Goal: Navigation & Orientation: Find specific page/section

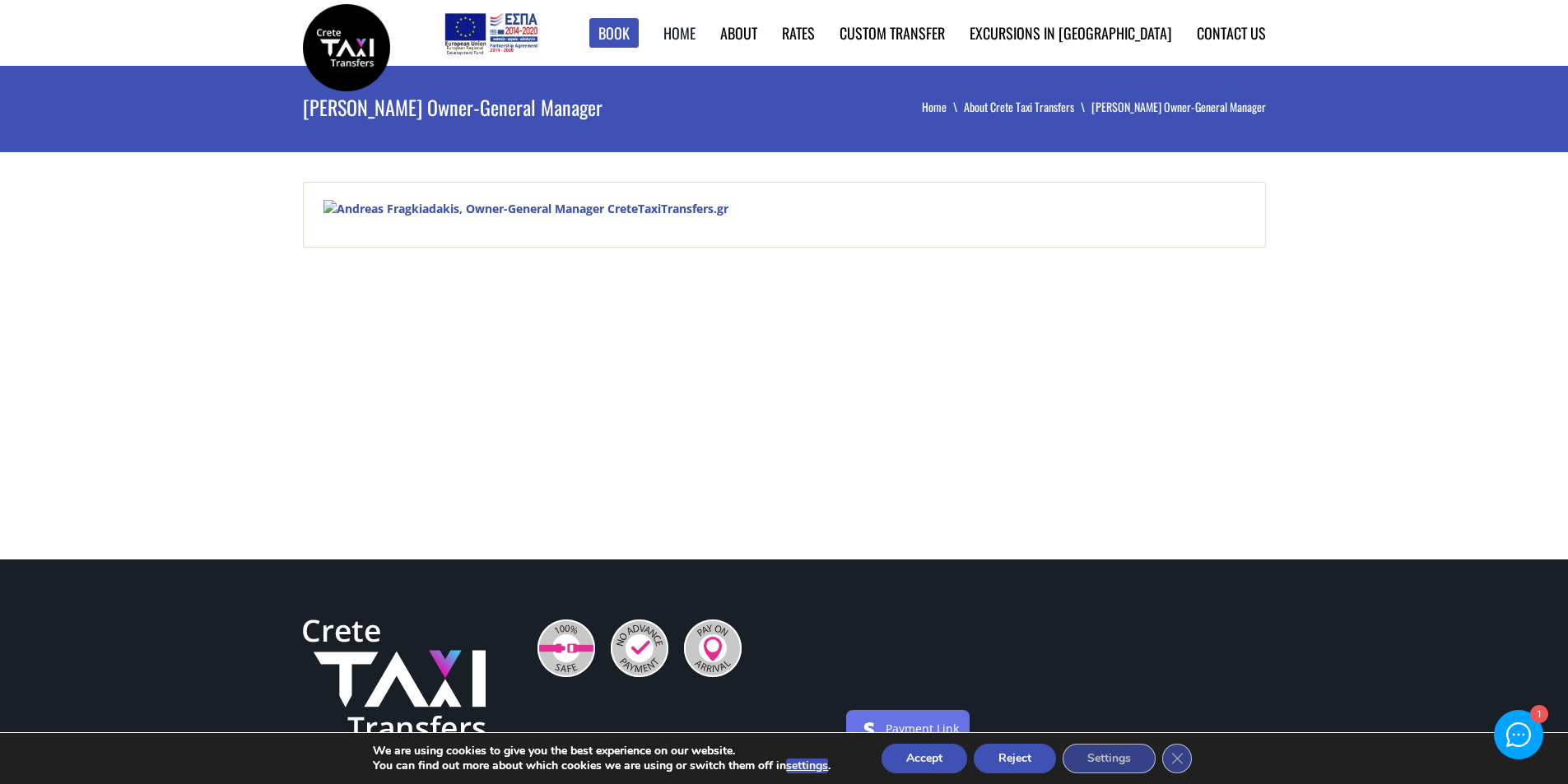
click at [696, 26] on link "Home" at bounding box center [679, 33] width 32 height 21
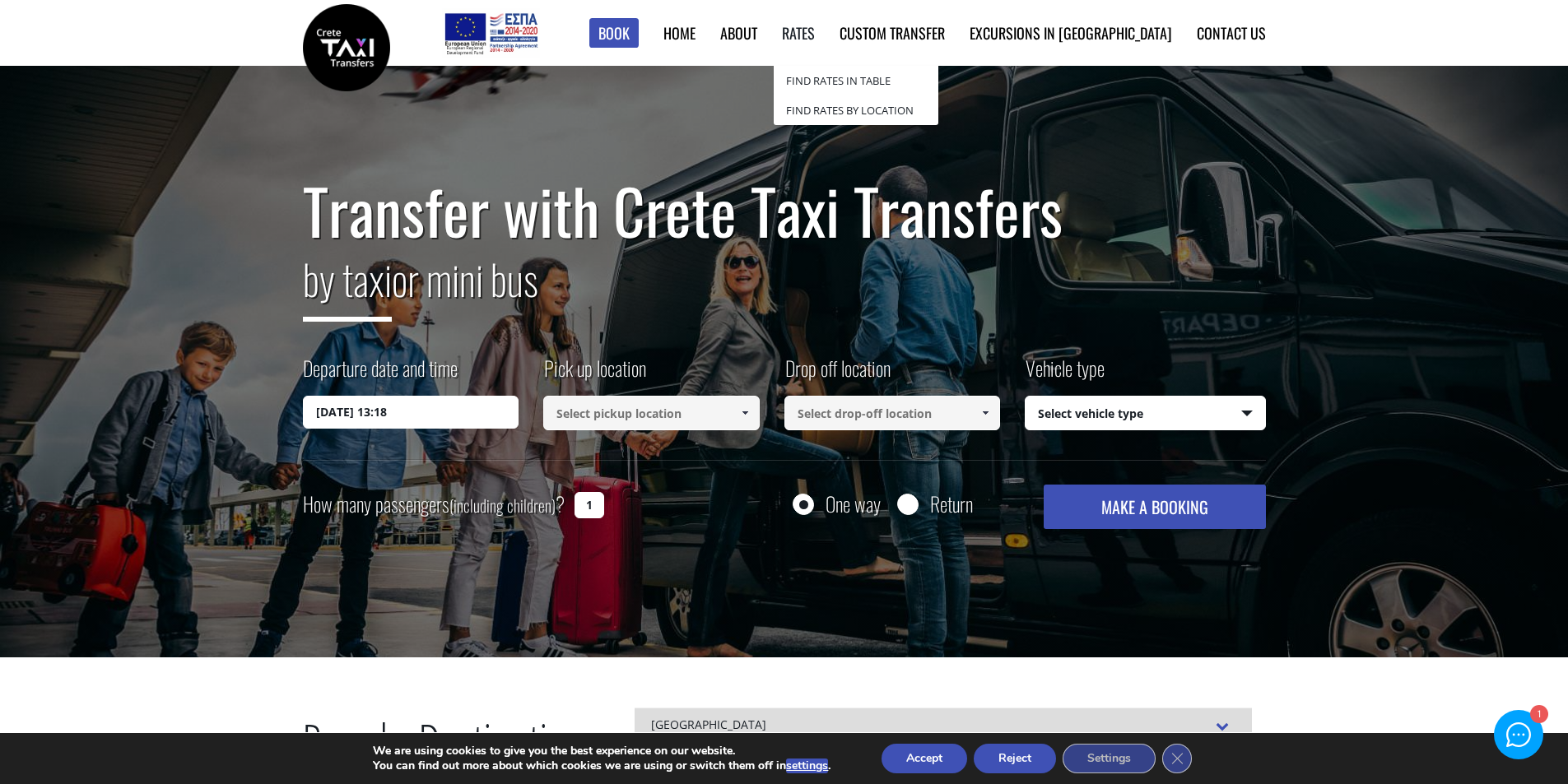
click at [815, 37] on link "Rates" at bounding box center [798, 33] width 33 height 21
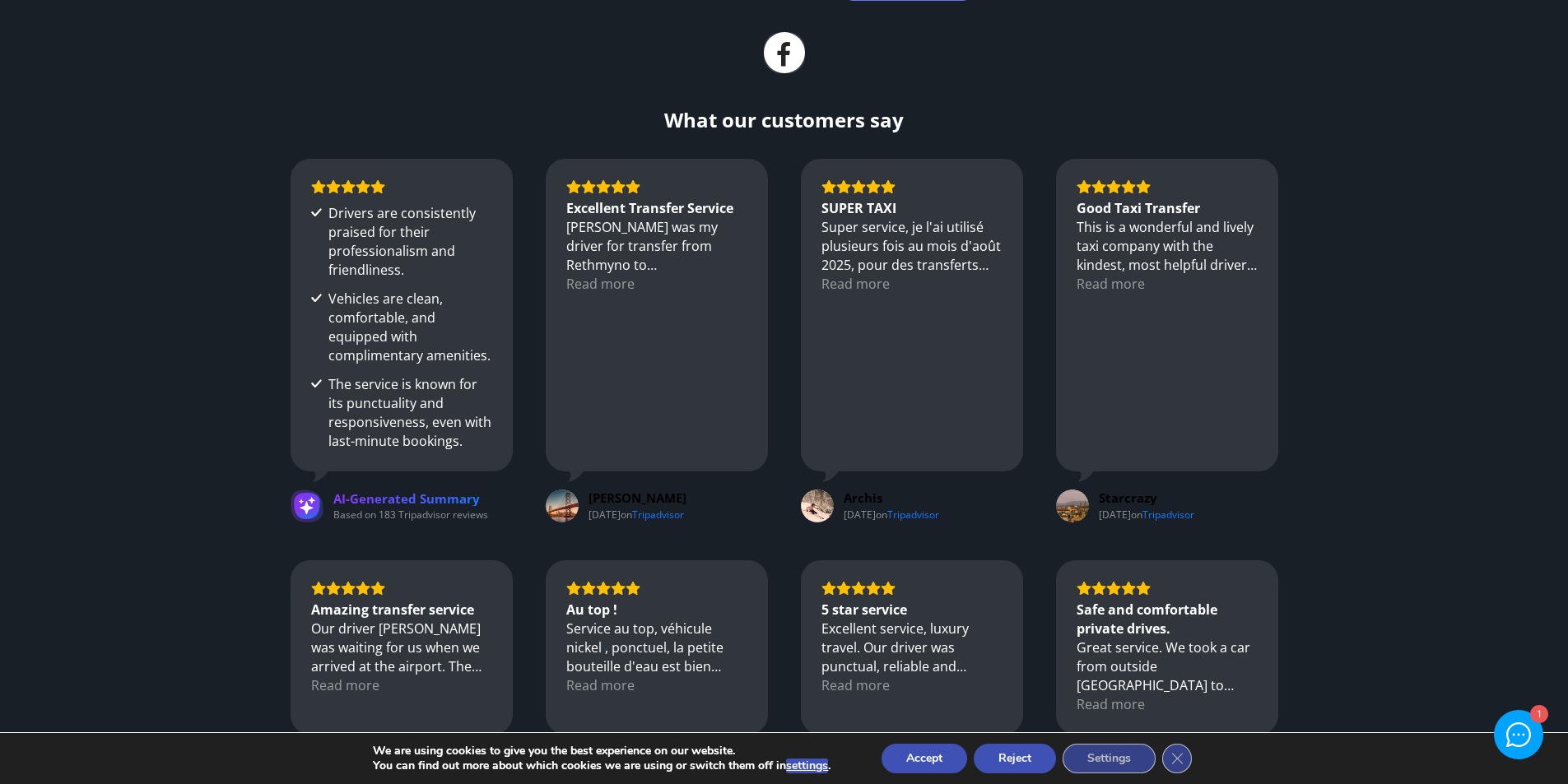
scroll to position [4196, 0]
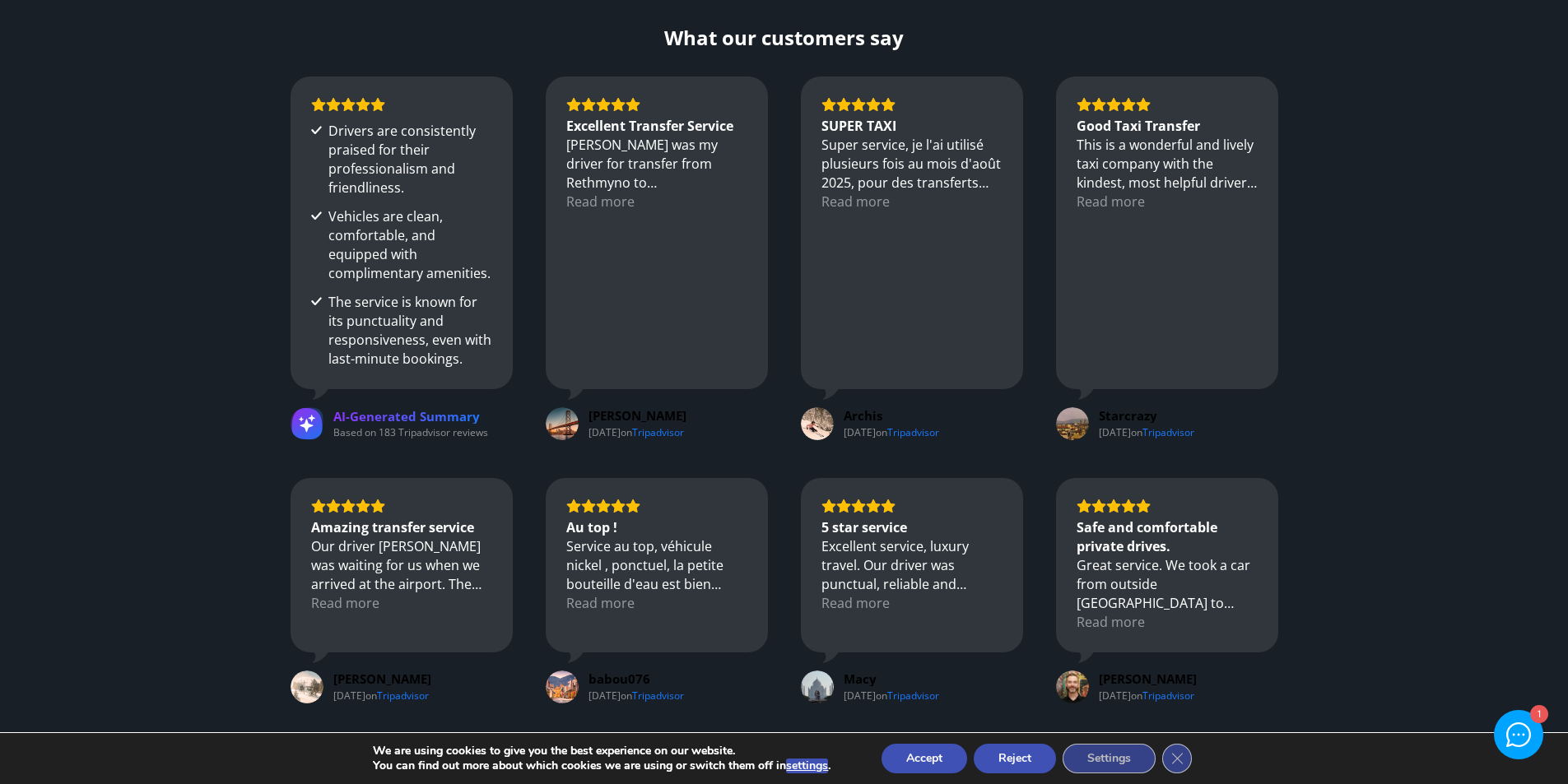
click at [1079, 671] on img "View on Tripadvisor" at bounding box center [1073, 687] width 33 height 33
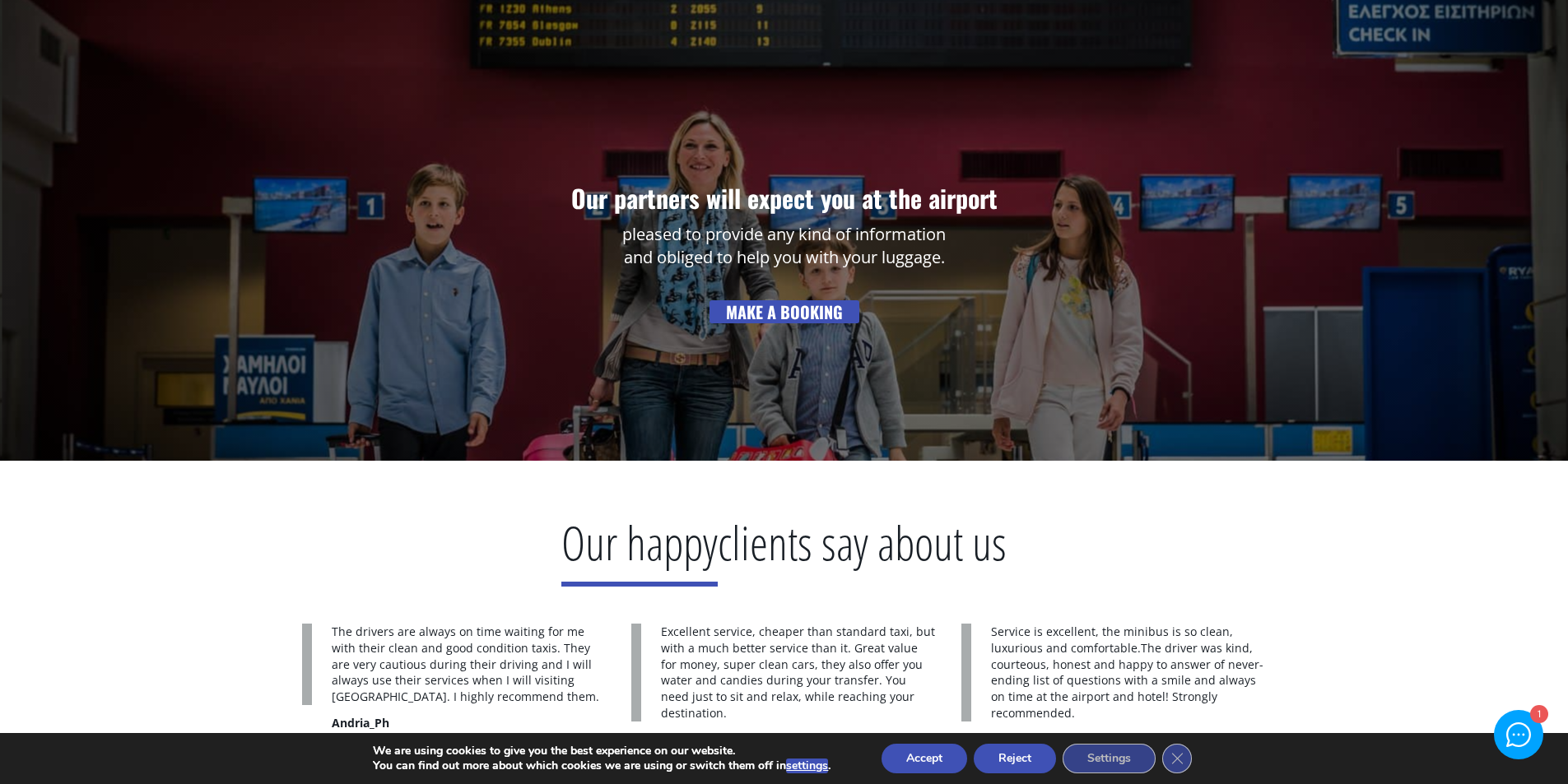
scroll to position [2111, 0]
